Goal: Navigation & Orientation: Understand site structure

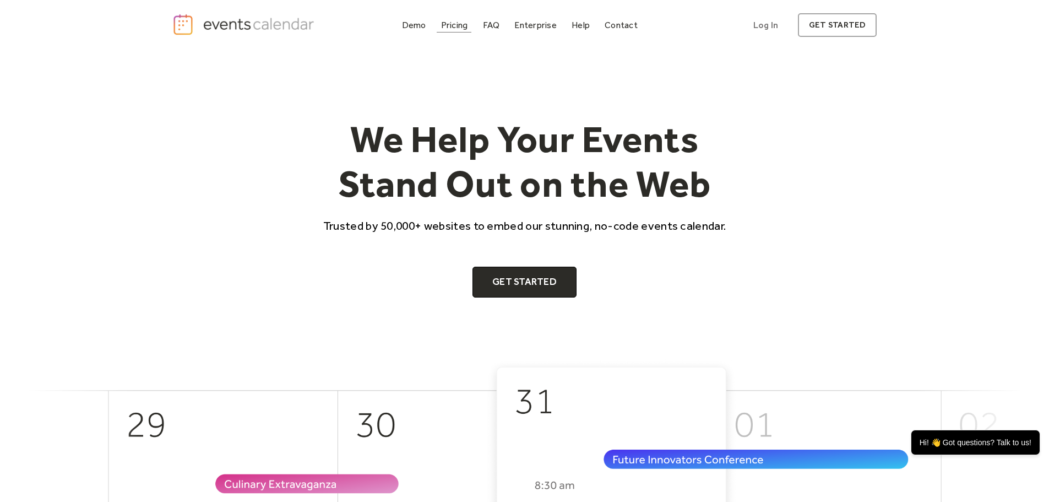
click at [453, 26] on div "Pricing" at bounding box center [454, 25] width 27 height 6
click at [453, 27] on div "Pricing" at bounding box center [454, 25] width 27 height 6
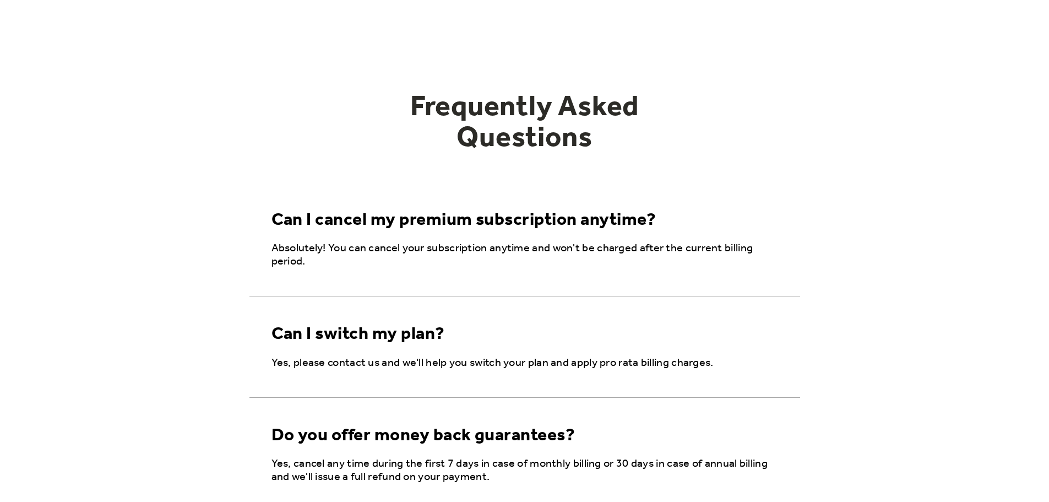
scroll to position [1772, 0]
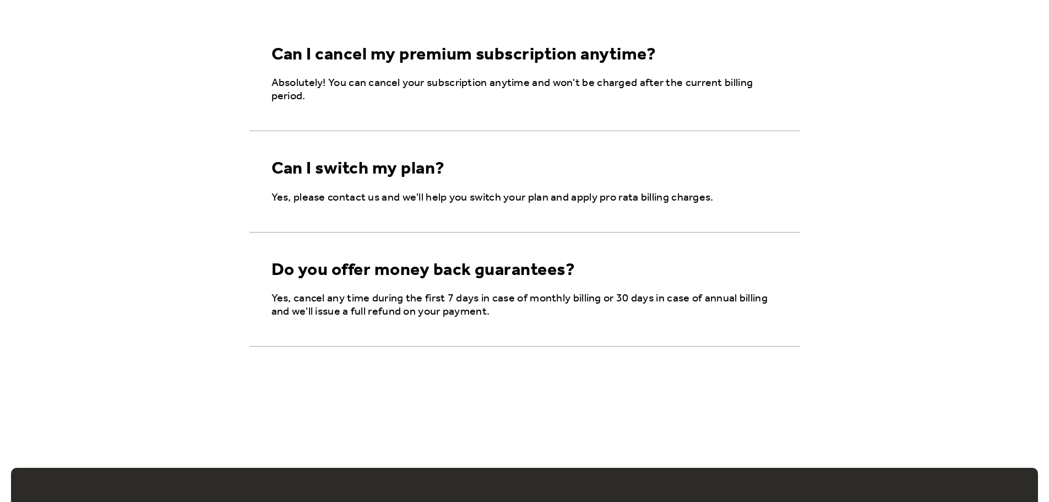
click at [433, 55] on div "Can I cancel my premium subscription anytime?" at bounding box center [463, 55] width 385 height 21
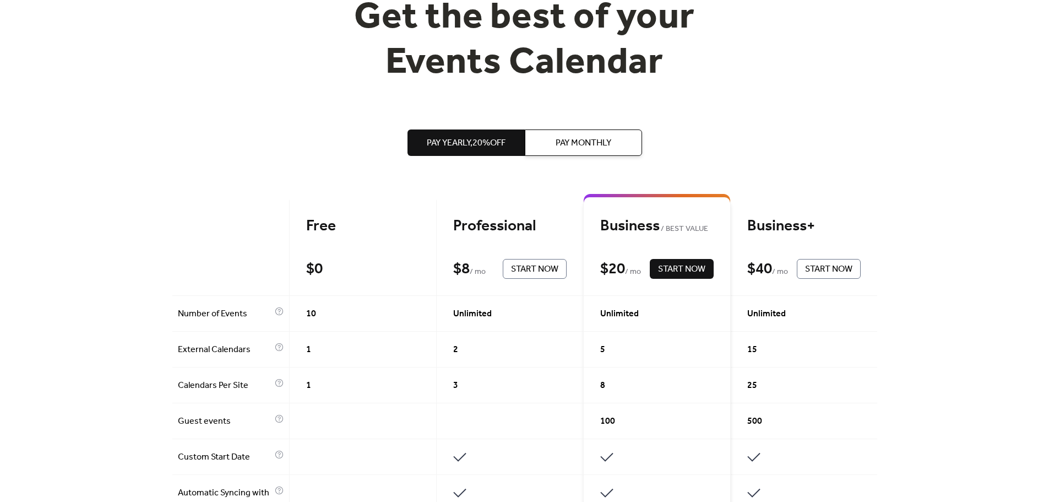
scroll to position [0, 0]
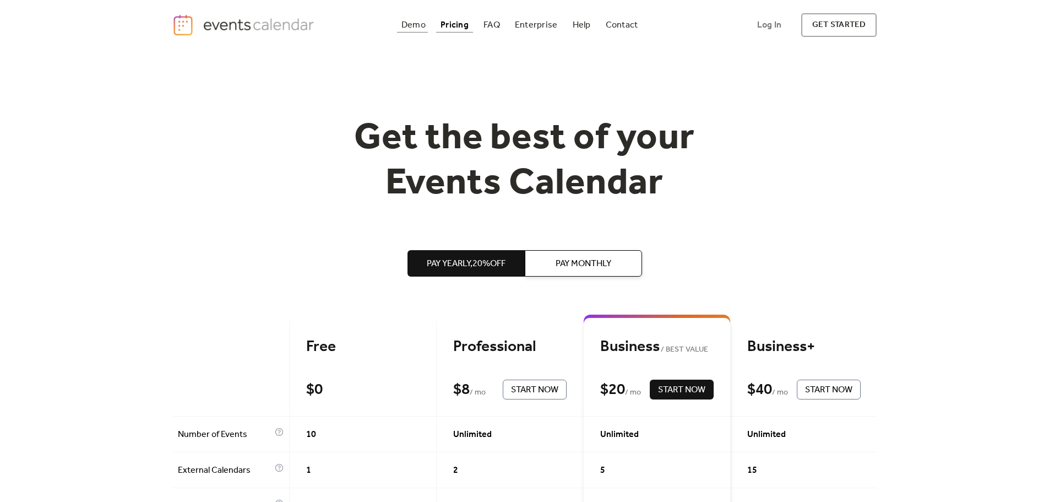
click at [417, 26] on div "Demo" at bounding box center [413, 25] width 24 height 6
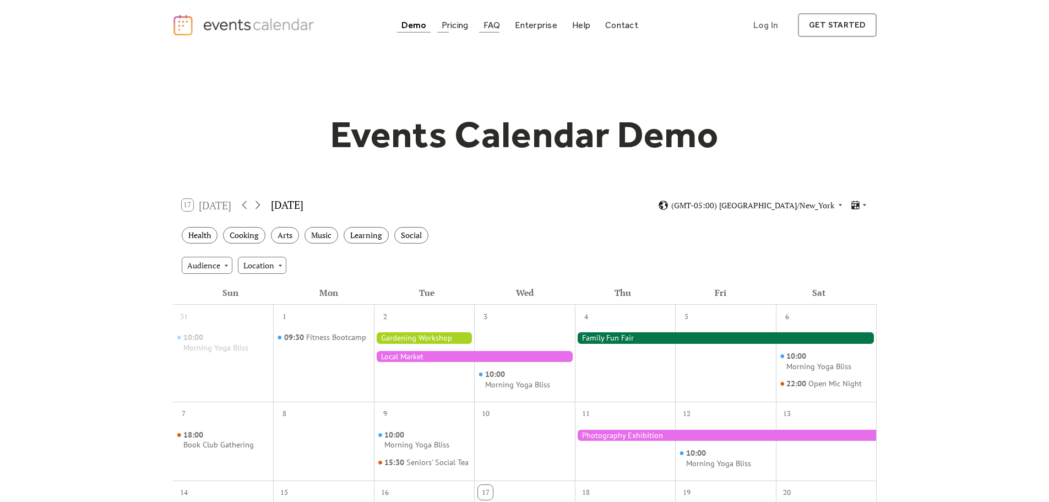
click at [492, 24] on div "FAQ" at bounding box center [491, 25] width 17 height 6
